Goal: Navigation & Orientation: Find specific page/section

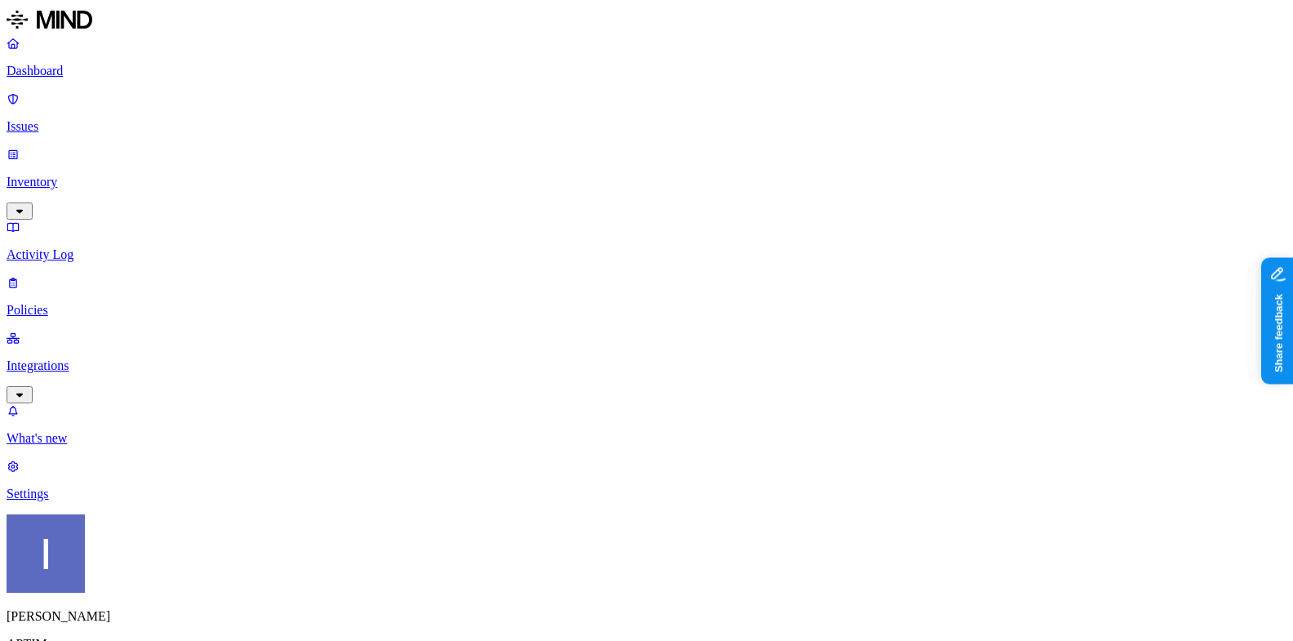
click at [111, 501] on link "Settings" at bounding box center [647, 480] width 1280 height 42
click at [115, 119] on p "Issues" at bounding box center [647, 126] width 1280 height 15
click at [115, 175] on p "Inventory" at bounding box center [647, 182] width 1280 height 15
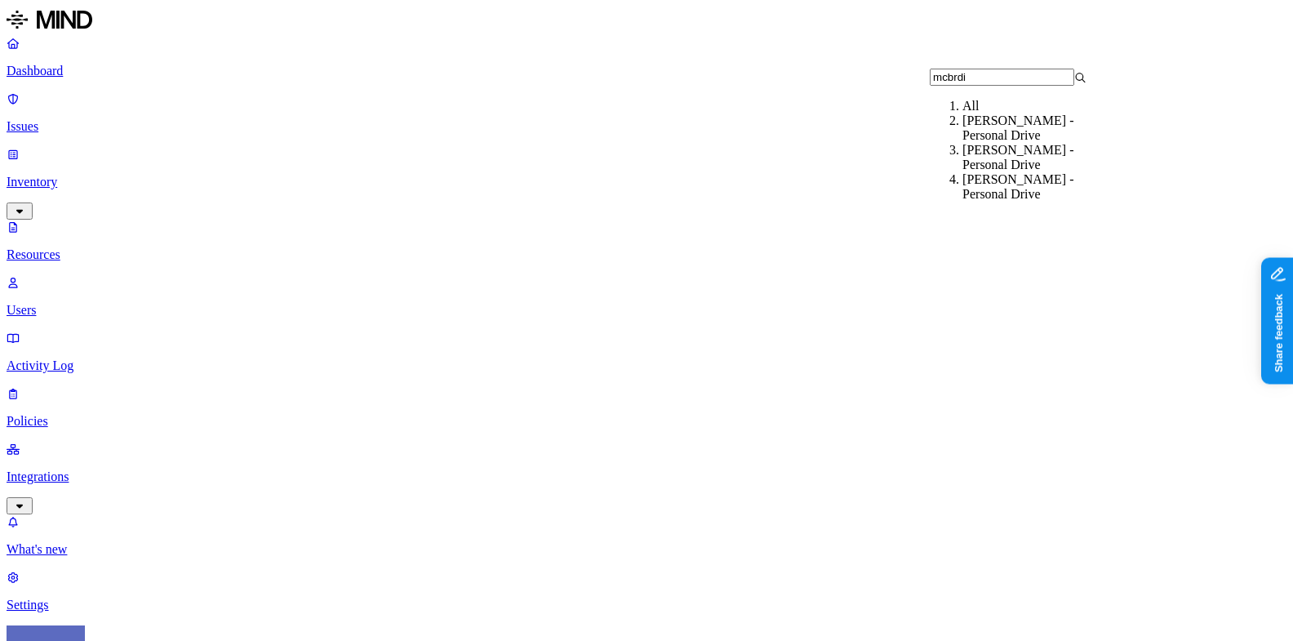
type input "mcbrdi"
drag, startPoint x: 990, startPoint y: 129, endPoint x: 991, endPoint y: 141, distance: 12.3
click at [991, 141] on ol "All McBride, Nicholas - Personal Drive McBride, Nick - Personal Drive McBride, …" at bounding box center [1024, 150] width 189 height 103
click at [991, 141] on div "McBride, Nicholas - Personal Drive" at bounding box center [1041, 128] width 157 height 29
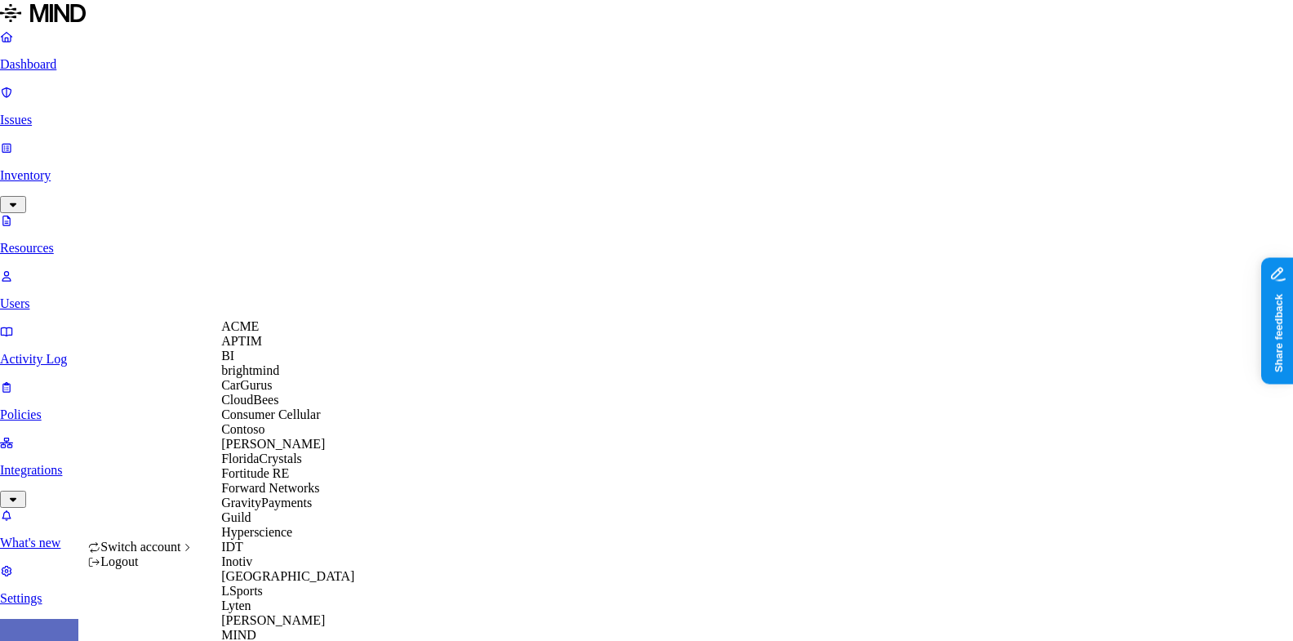
scroll to position [839, 0]
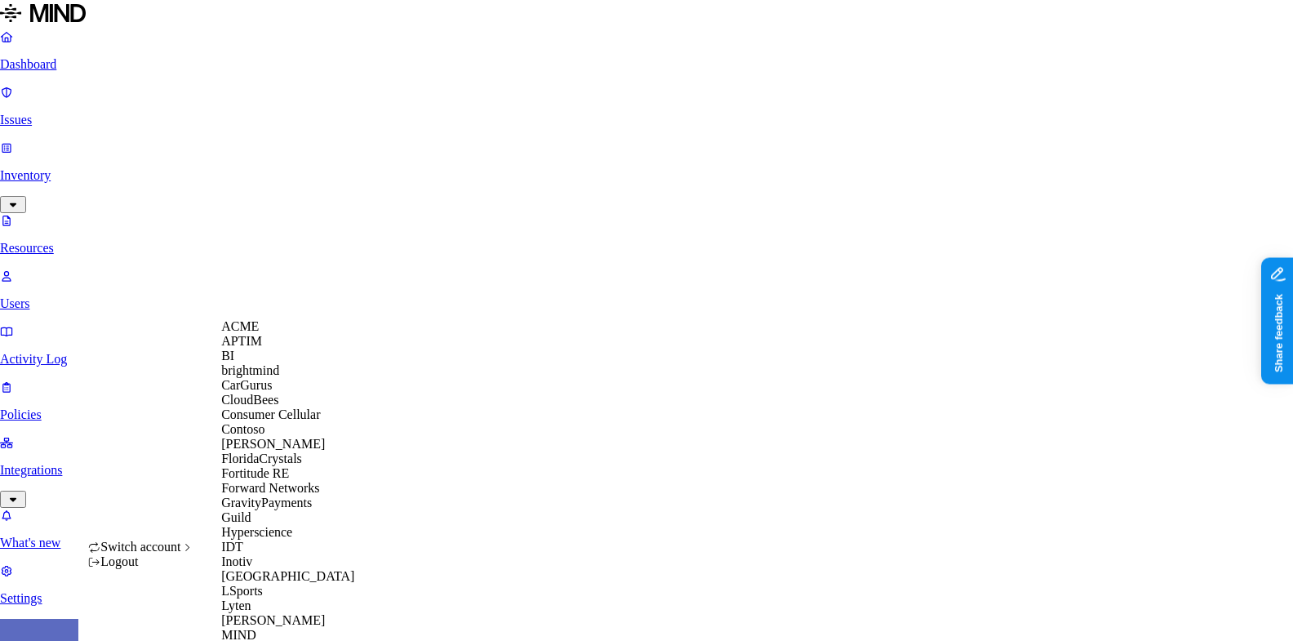
scroll to position [569, 0]
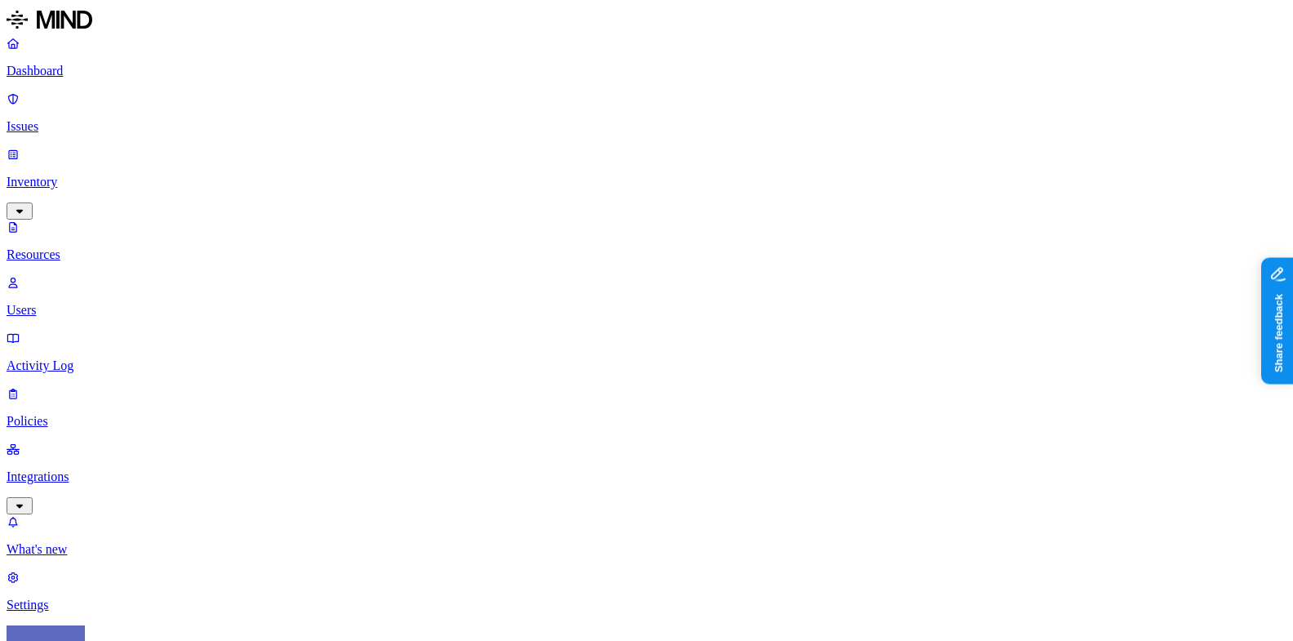
click at [130, 598] on p "Settings" at bounding box center [647, 605] width 1280 height 15
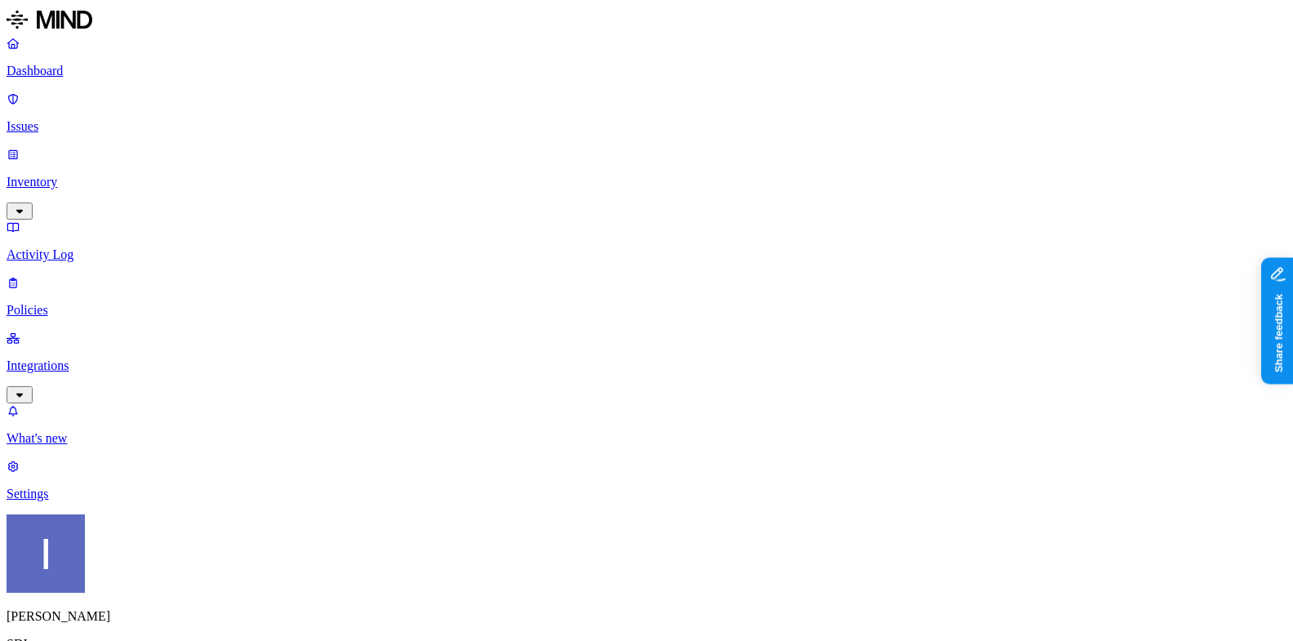
click at [96, 358] on p "Integrations" at bounding box center [647, 365] width 1280 height 15
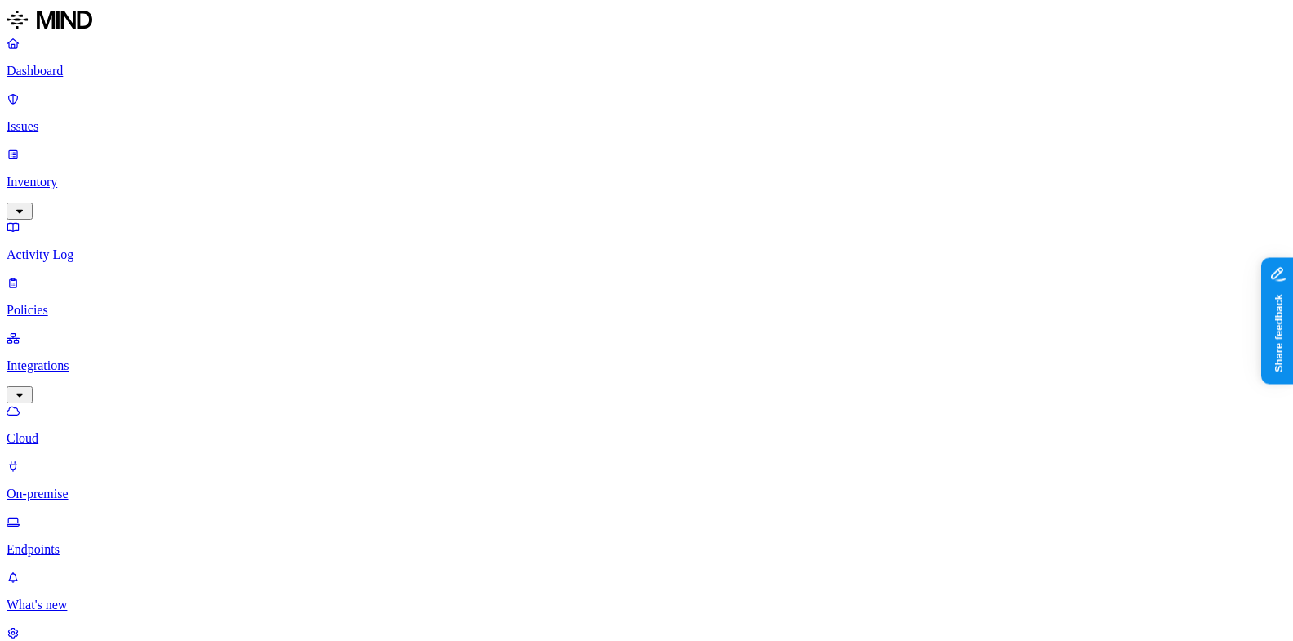
click at [115, 542] on p "Endpoints" at bounding box center [647, 549] width 1280 height 15
